Goal: Information Seeking & Learning: Learn about a topic

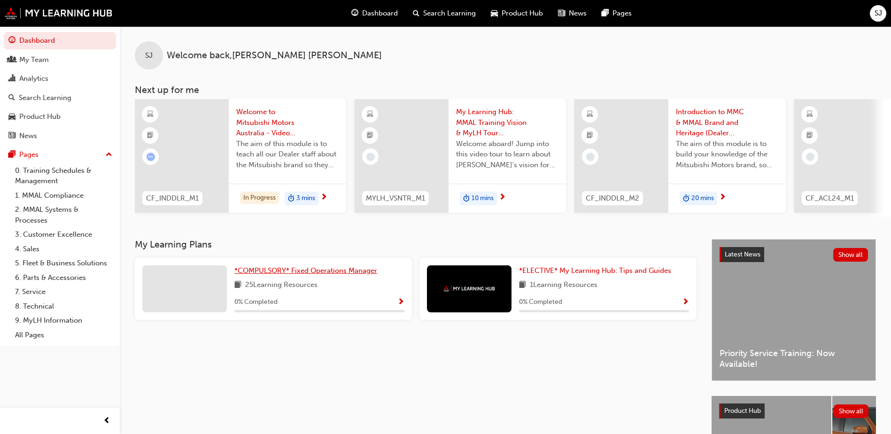
click at [273, 273] on span "*COMPULSORY* Fixed Operations Manager" at bounding box center [305, 270] width 143 height 8
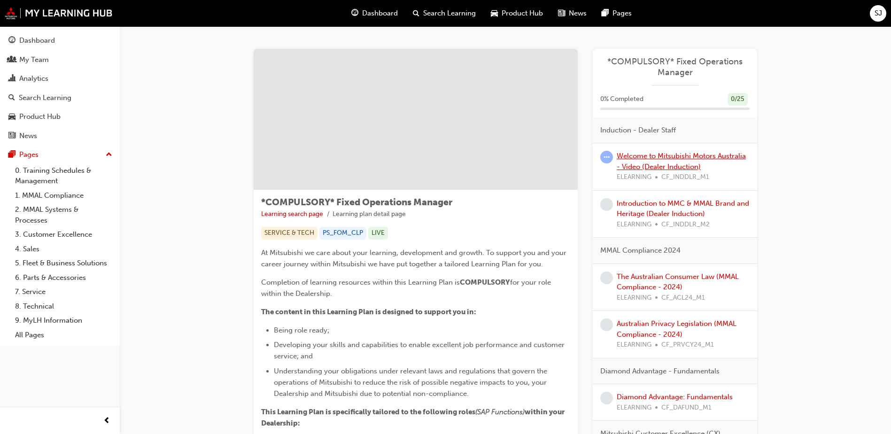
click at [658, 163] on link "Welcome to Mitsubishi Motors Australia - Video (Dealer Induction)" at bounding box center [681, 161] width 129 height 19
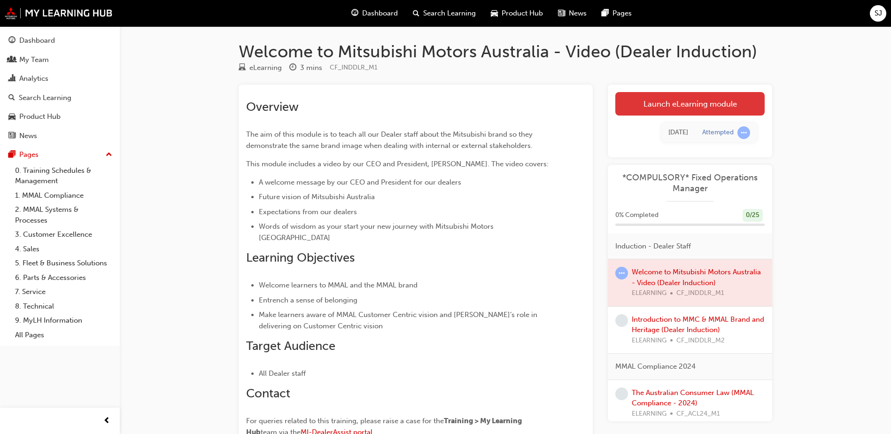
click at [664, 107] on link "Launch eLearning module" at bounding box center [689, 103] width 149 height 23
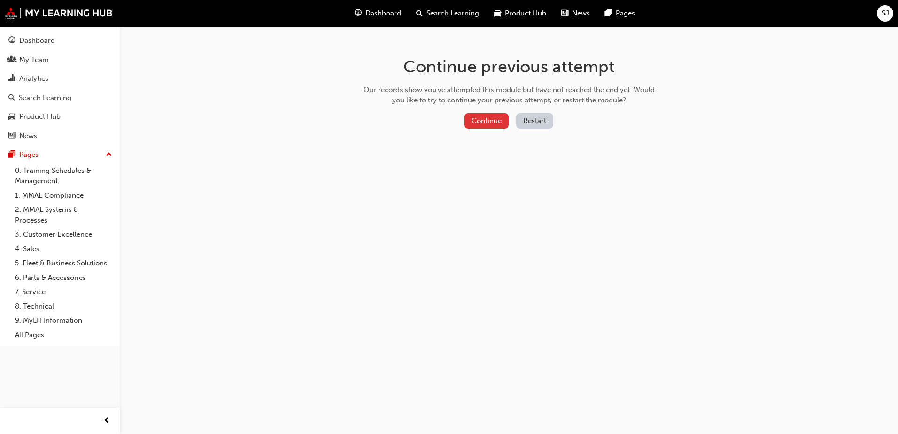
click at [488, 120] on button "Continue" at bounding box center [486, 120] width 44 height 15
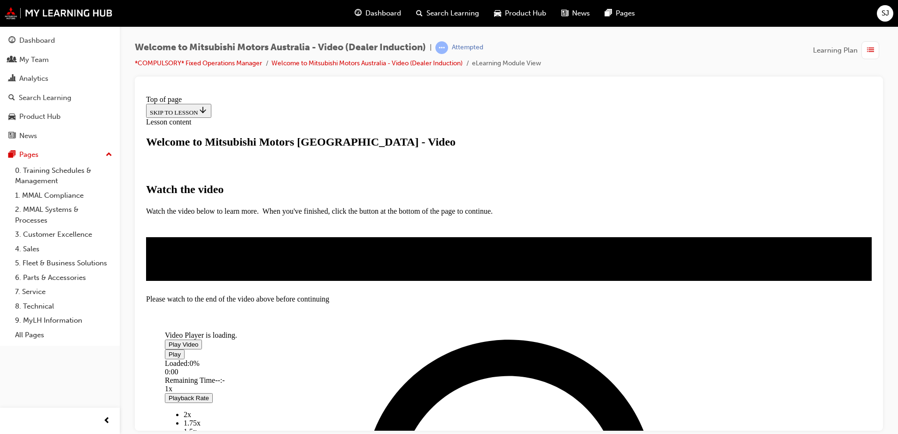
scroll to position [94, 0]
click at [169, 340] on span "Video player" at bounding box center [169, 343] width 0 height 7
click at [306, 258] on video "Video player" at bounding box center [235, 293] width 141 height 70
